Goal: Transaction & Acquisition: Purchase product/service

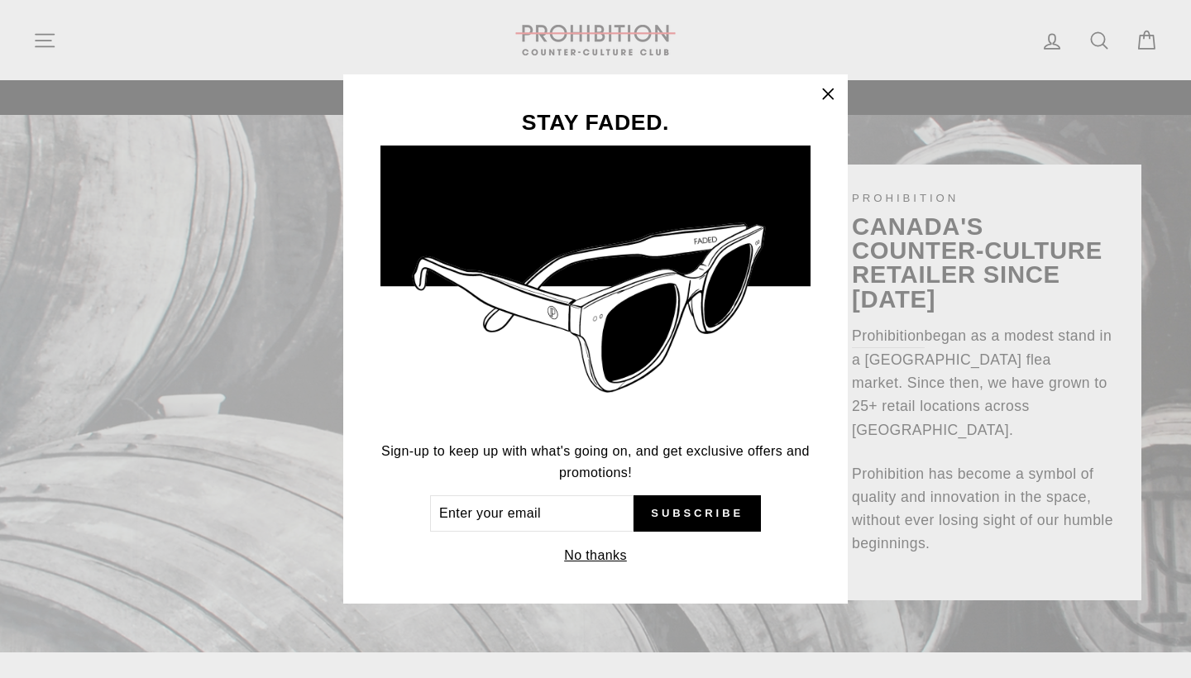
click at [835, 96] on icon "button" at bounding box center [828, 94] width 23 height 23
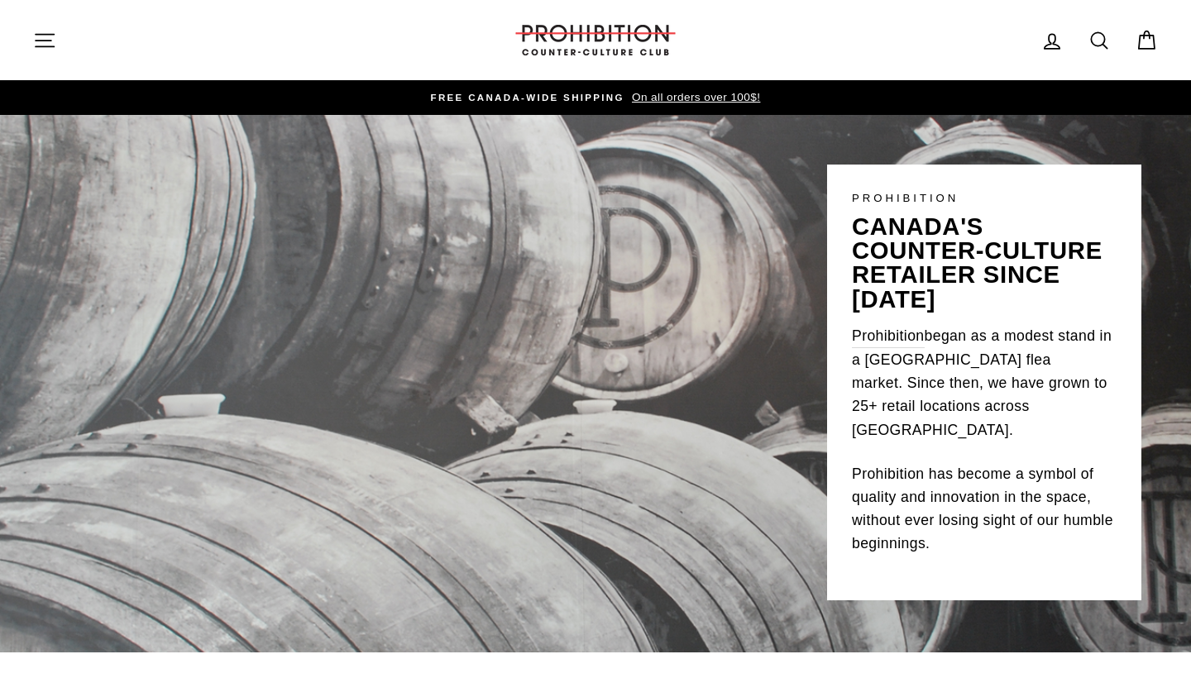
click at [57, 37] on button "Site navigation" at bounding box center [44, 40] width 43 height 36
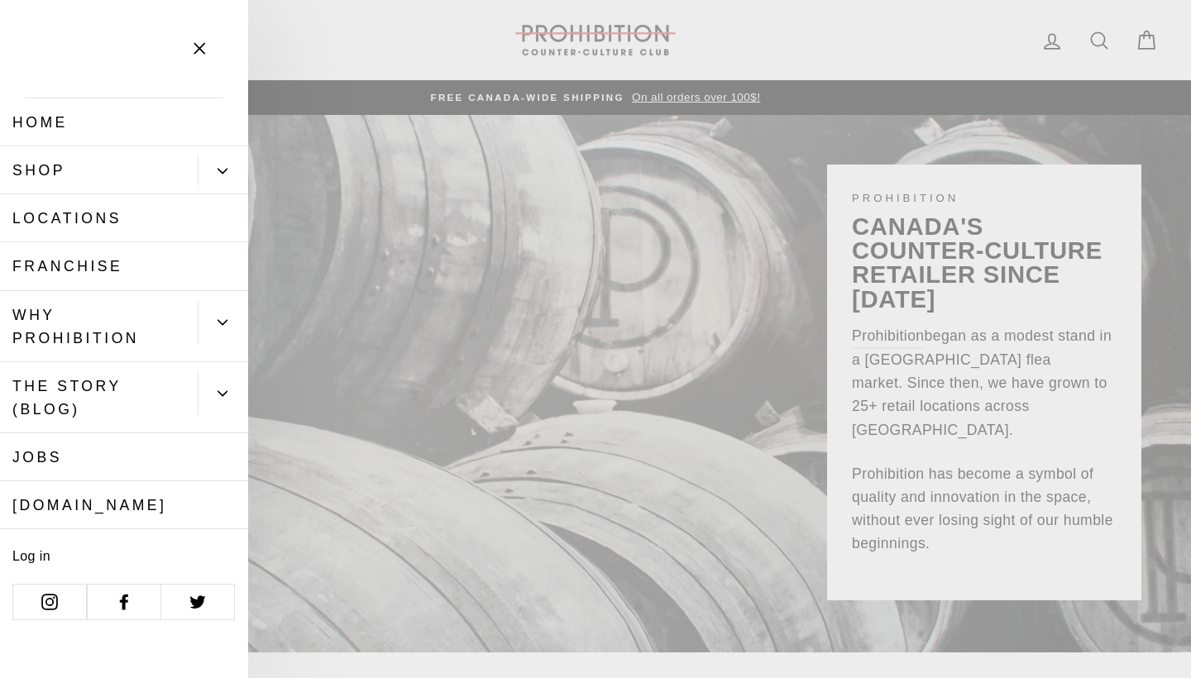
click at [223, 168] on icon "Primary" at bounding box center [223, 171] width 10 height 10
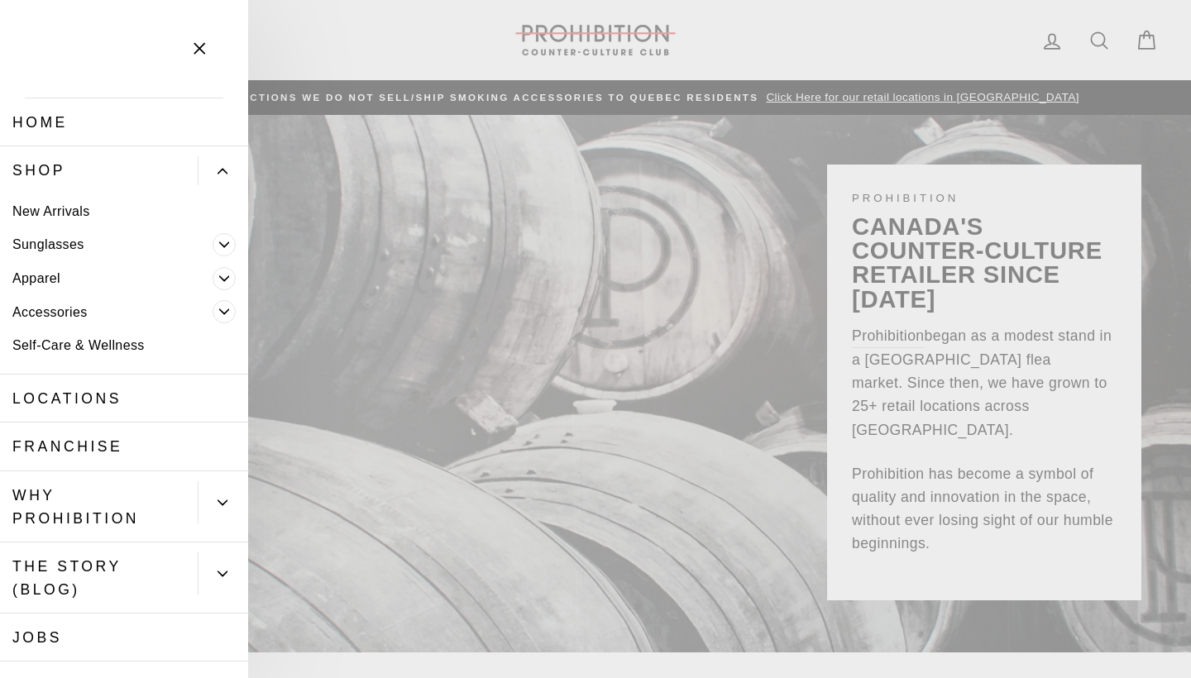
click at [70, 232] on link "Sunglasses" at bounding box center [106, 245] width 213 height 34
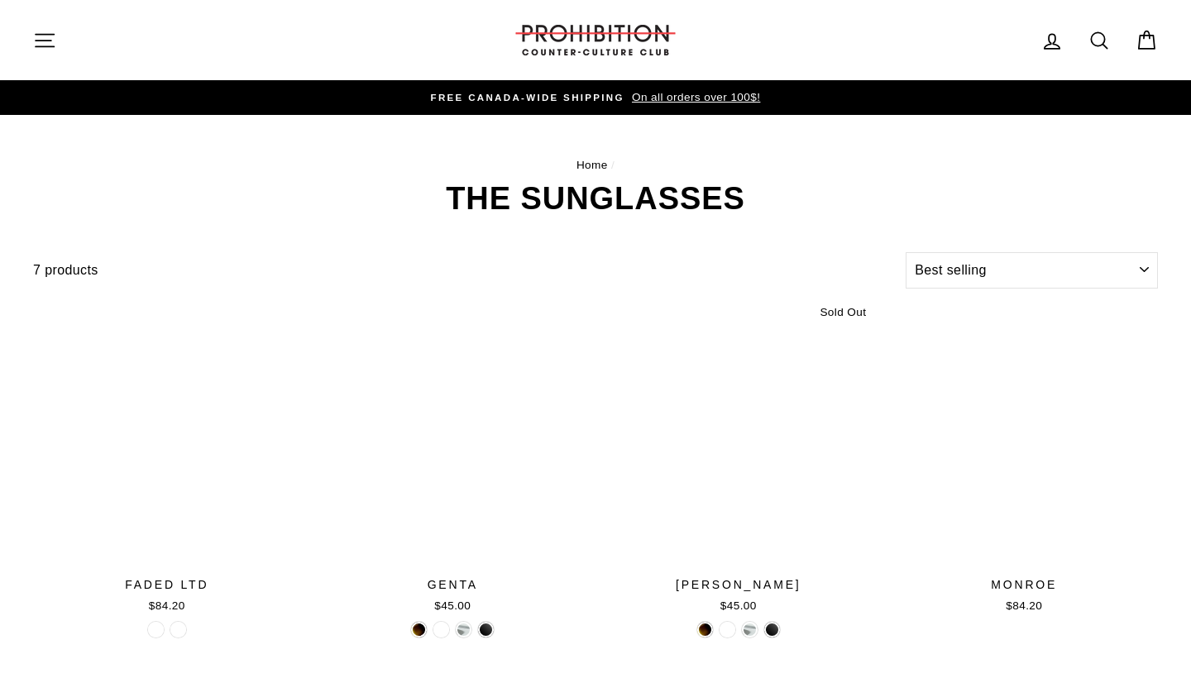
select select "best-selling"
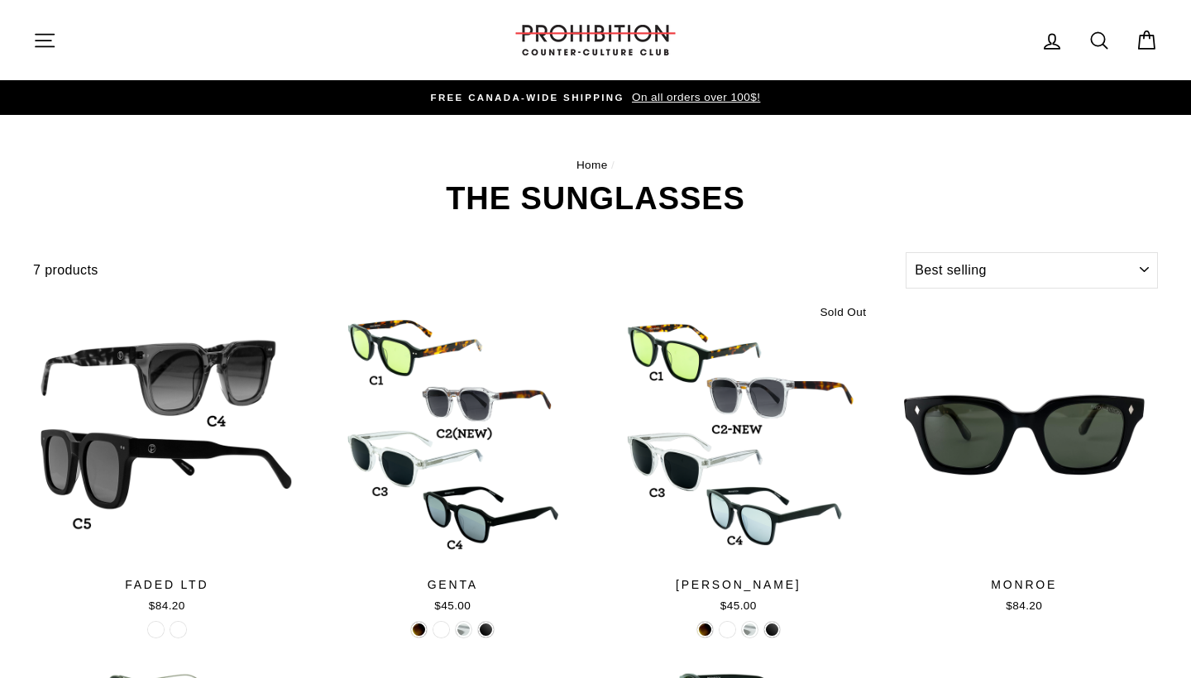
click at [43, 54] on button "Site navigation" at bounding box center [44, 40] width 43 height 36
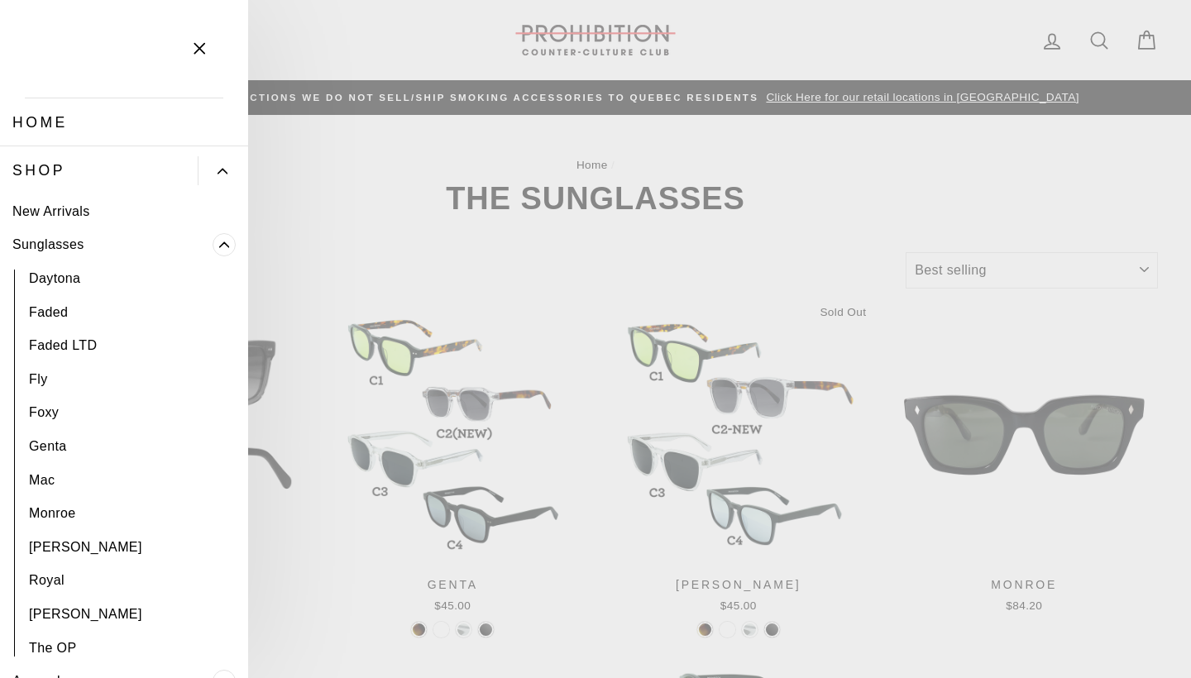
click at [44, 156] on link "Shop" at bounding box center [99, 170] width 198 height 48
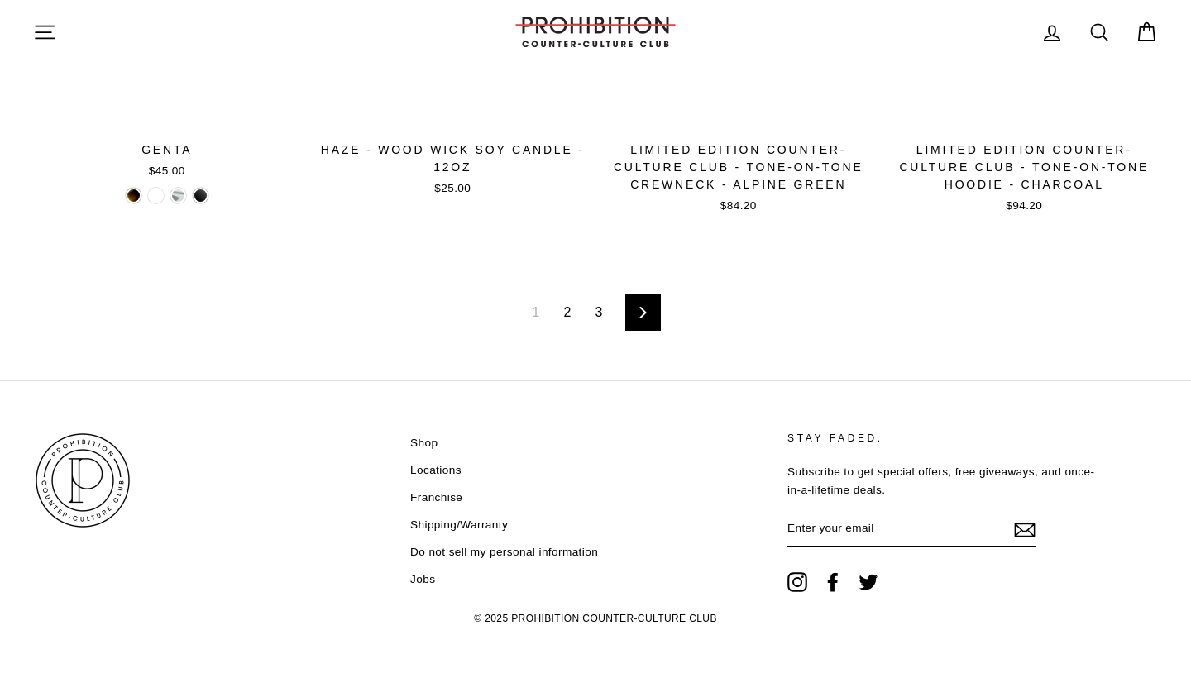
scroll to position [2706, 0]
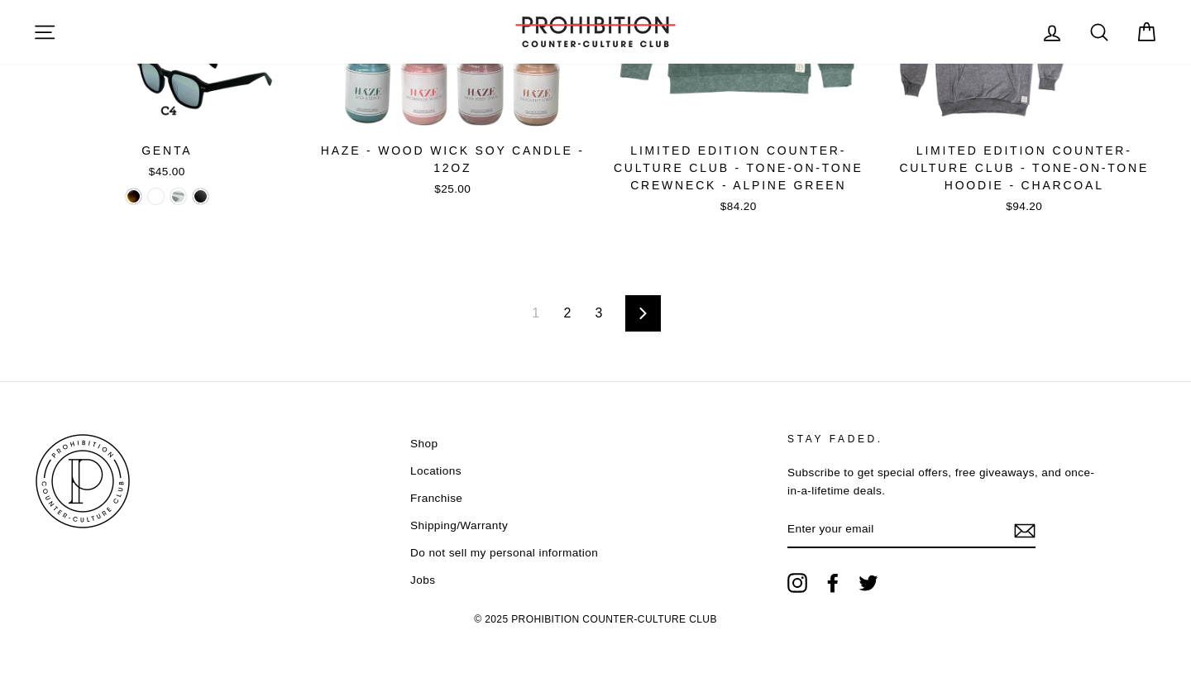
click at [568, 304] on link "2" at bounding box center [566, 313] width 27 height 26
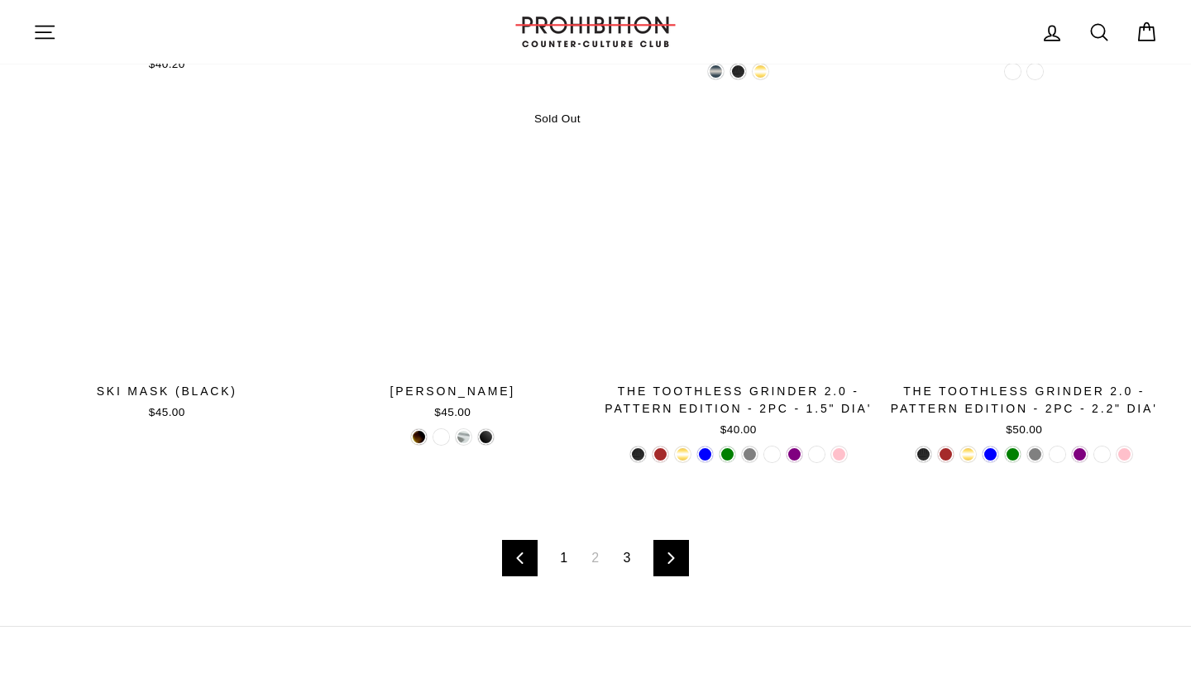
scroll to position [2520, 0]
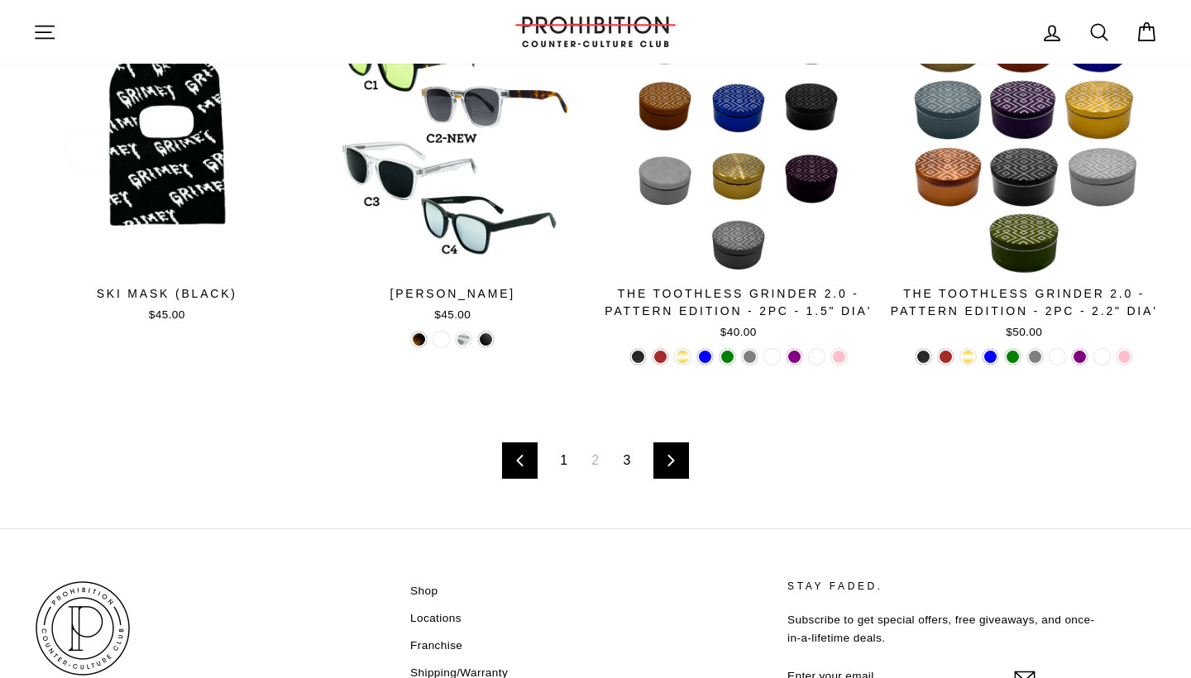
click at [622, 473] on link "3" at bounding box center [627, 461] width 27 height 26
